Goal: Information Seeking & Learning: Find specific fact

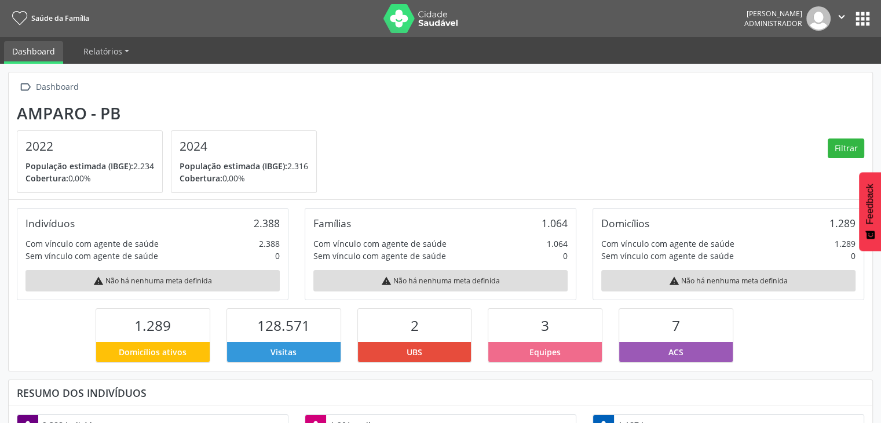
scroll to position [191, 288]
click at [865, 14] on button "apps" at bounding box center [862, 19] width 20 height 20
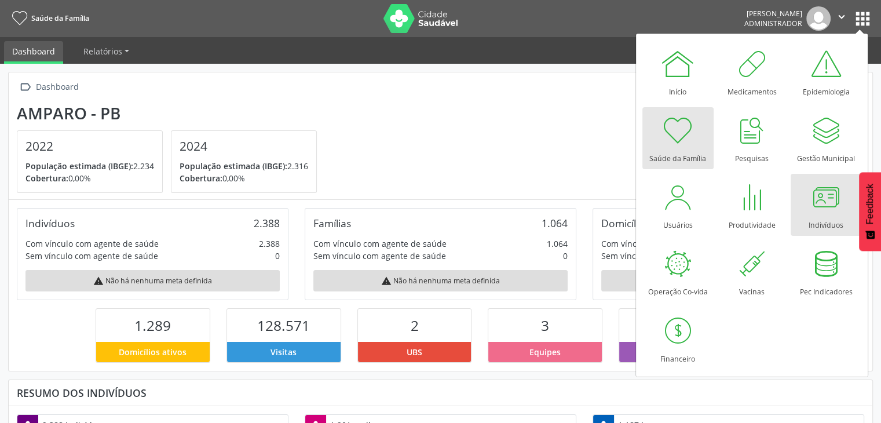
click at [831, 197] on div at bounding box center [825, 197] width 35 height 35
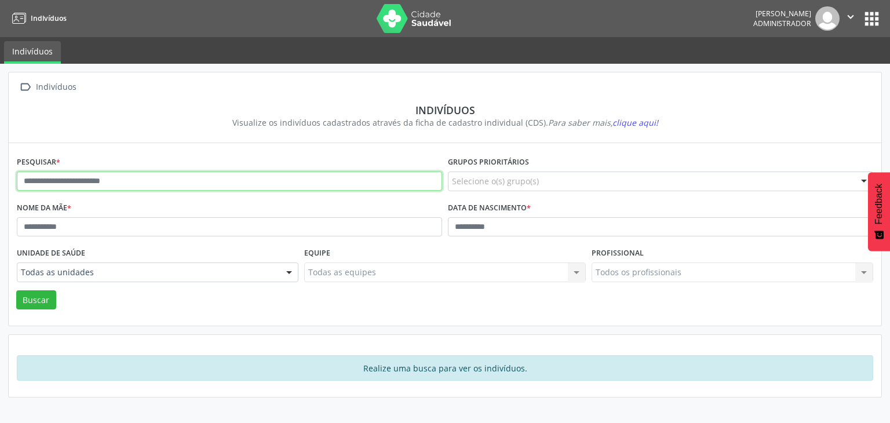
click at [171, 175] on input "text" at bounding box center [229, 181] width 425 height 20
type input "**********"
click at [16, 290] on button "Buscar" at bounding box center [36, 300] width 40 height 20
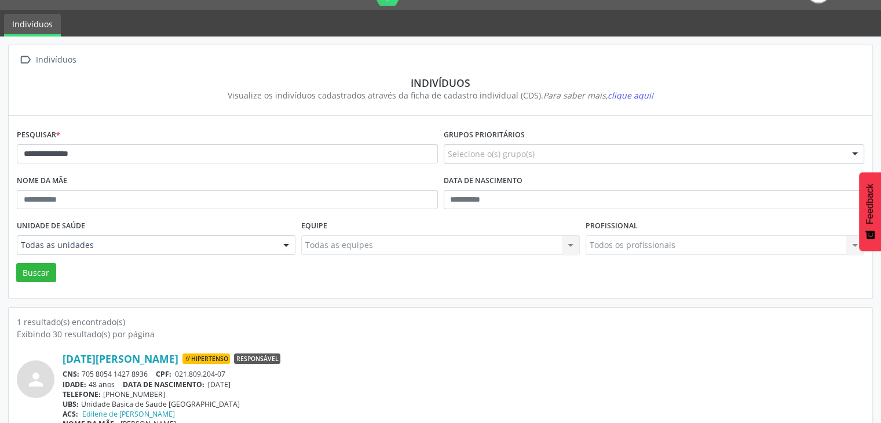
scroll to position [49, 0]
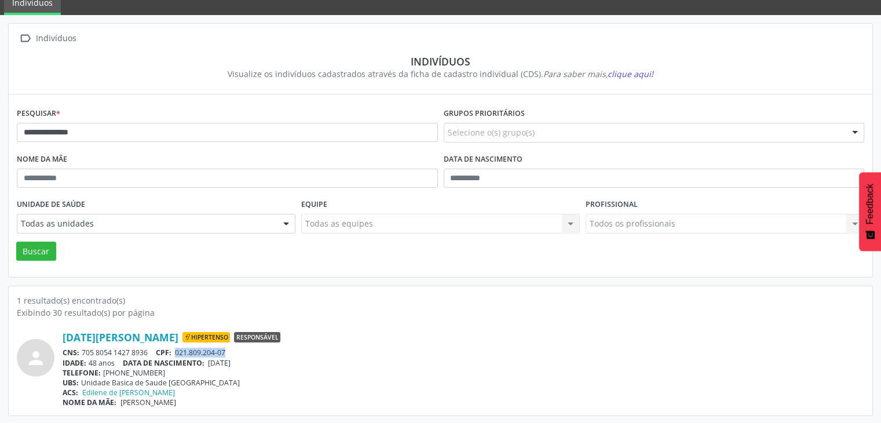
drag, startPoint x: 177, startPoint y: 349, endPoint x: 230, endPoint y: 345, distance: 54.0
click at [230, 345] on div "Lucia Nogueira de Morais Hipertenso Responsável CNS: 705 8054 1427 8936 CPF: 02…" at bounding box center [464, 369] width 802 height 76
copy span "021.809.204-07"
drag, startPoint x: 81, startPoint y: 348, endPoint x: 151, endPoint y: 347, distance: 69.5
click at [151, 347] on div "CNS: 705 8054 1427 8936 CPF: 021.809.204-07" at bounding box center [464, 352] width 802 height 10
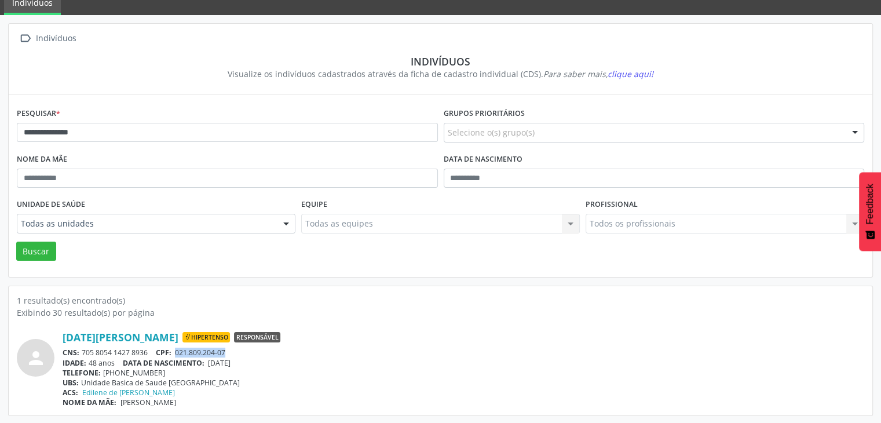
copy div "705 8054 1427 8936"
click at [272, 372] on div "TELEFONE: (83) 99953-2398" at bounding box center [464, 373] width 802 height 10
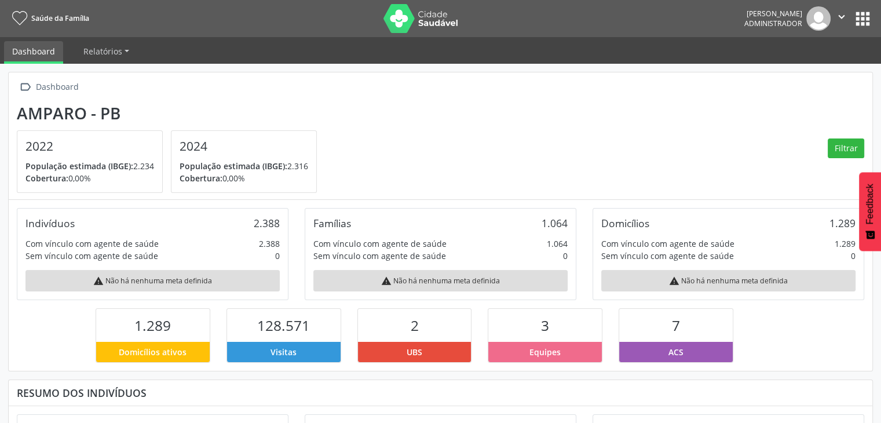
click at [863, 10] on button "apps" at bounding box center [862, 19] width 20 height 20
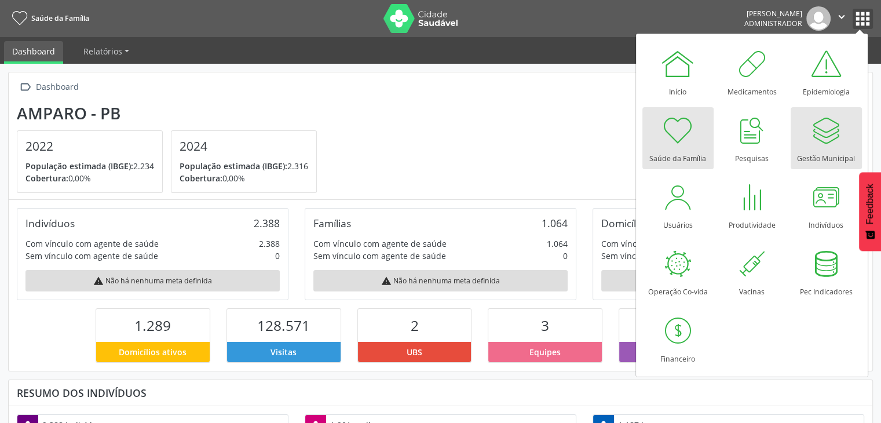
scroll to position [191, 288]
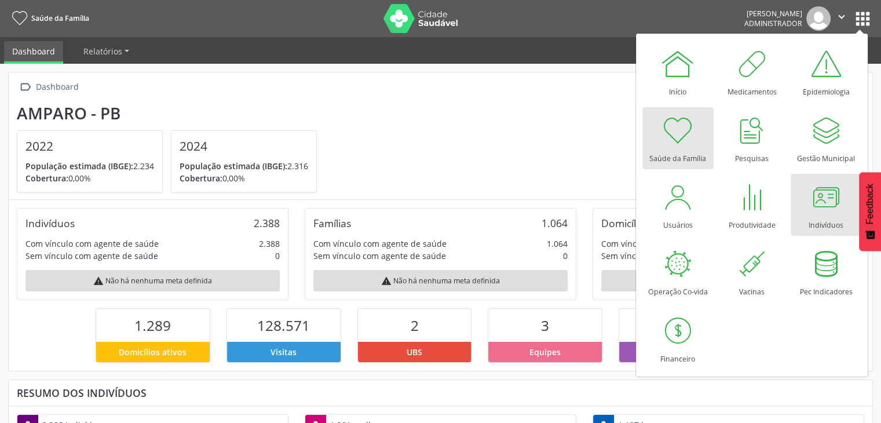
click at [822, 193] on div at bounding box center [825, 197] width 35 height 35
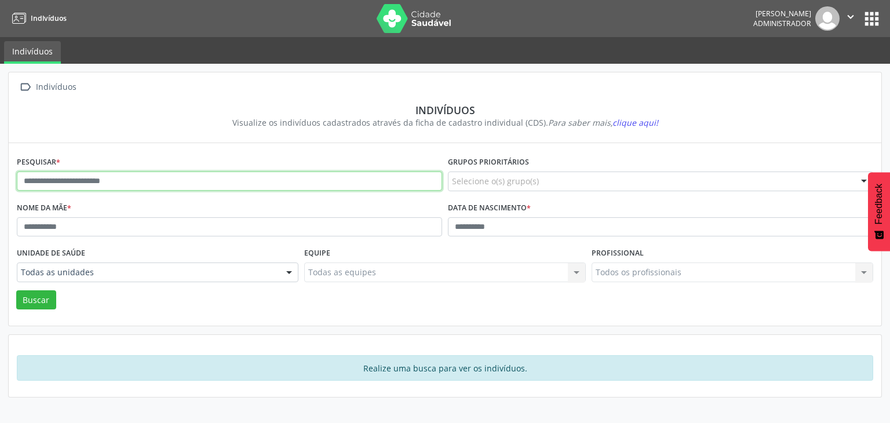
click at [135, 186] on input "text" at bounding box center [229, 181] width 425 height 20
click at [16, 290] on button "Buscar" at bounding box center [36, 300] width 40 height 20
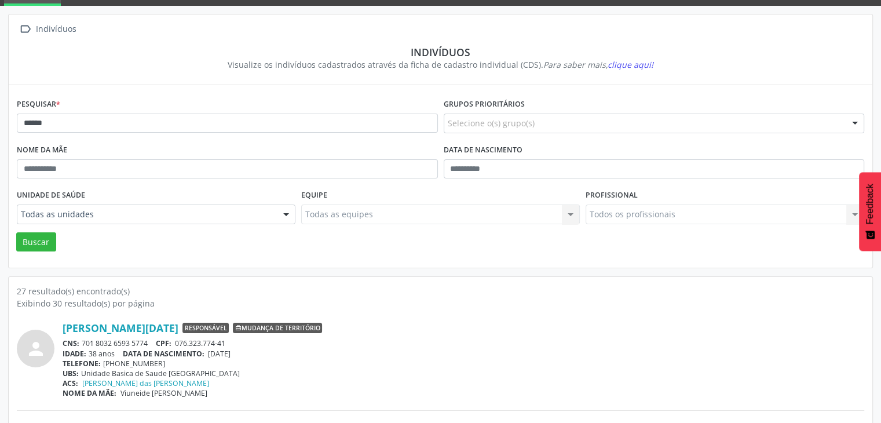
scroll to position [58, 0]
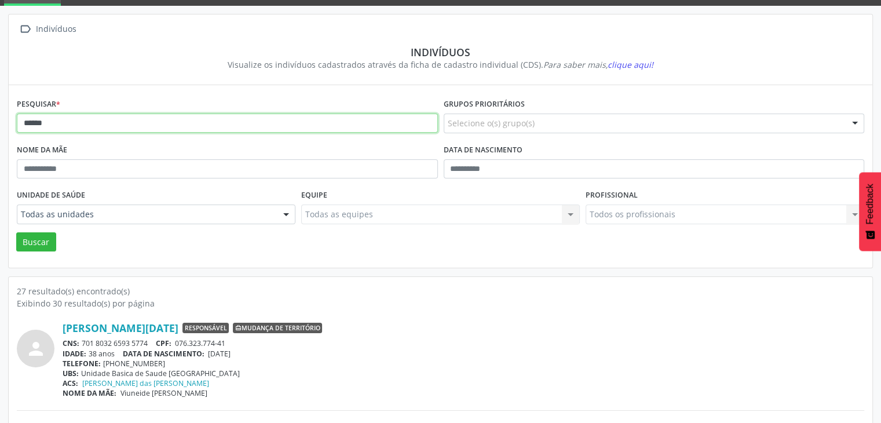
click at [125, 114] on input "*****" at bounding box center [227, 124] width 421 height 20
type input "**********"
click at [16, 232] on button "Buscar" at bounding box center [36, 242] width 40 height 20
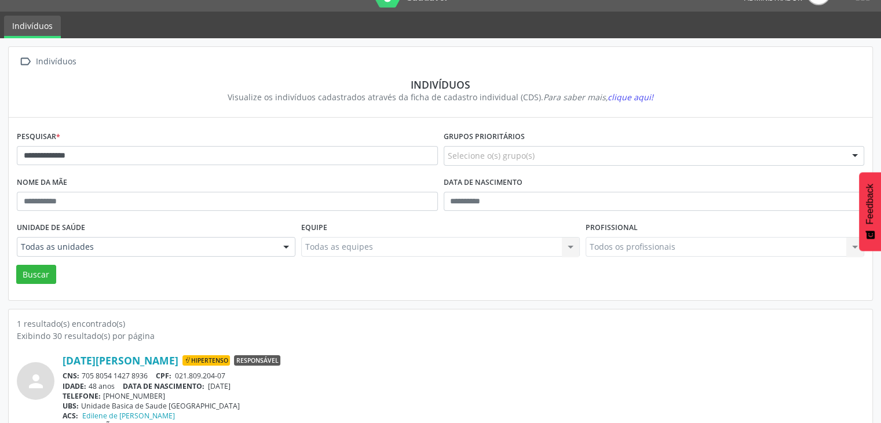
scroll to position [49, 0]
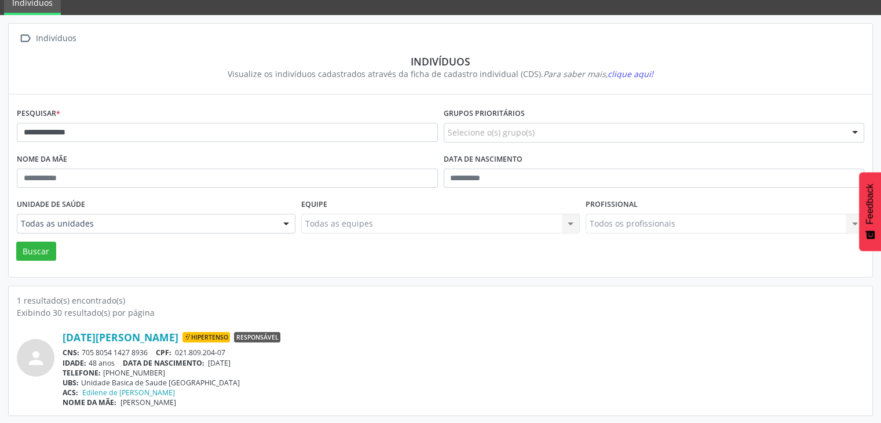
drag, startPoint x: 54, startPoint y: 334, endPoint x: 192, endPoint y: 334, distance: 137.8
click at [192, 334] on div "person [DATE][PERSON_NAME] Hipertenso Responsável CNS: 705 8054 1427 8936 CPF: …" at bounding box center [440, 369] width 847 height 76
copy div "[DATE][PERSON_NAME]"
drag, startPoint x: 119, startPoint y: 400, endPoint x: 204, endPoint y: 399, distance: 85.7
click at [204, 399] on div "NOME DA MÃE: [PERSON_NAME]" at bounding box center [464, 402] width 802 height 10
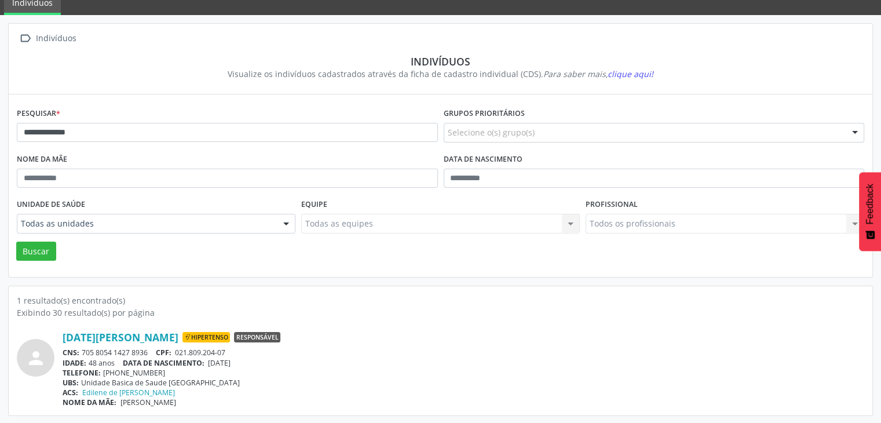
copy span "[PERSON_NAME]"
